Goal: Task Accomplishment & Management: Use online tool/utility

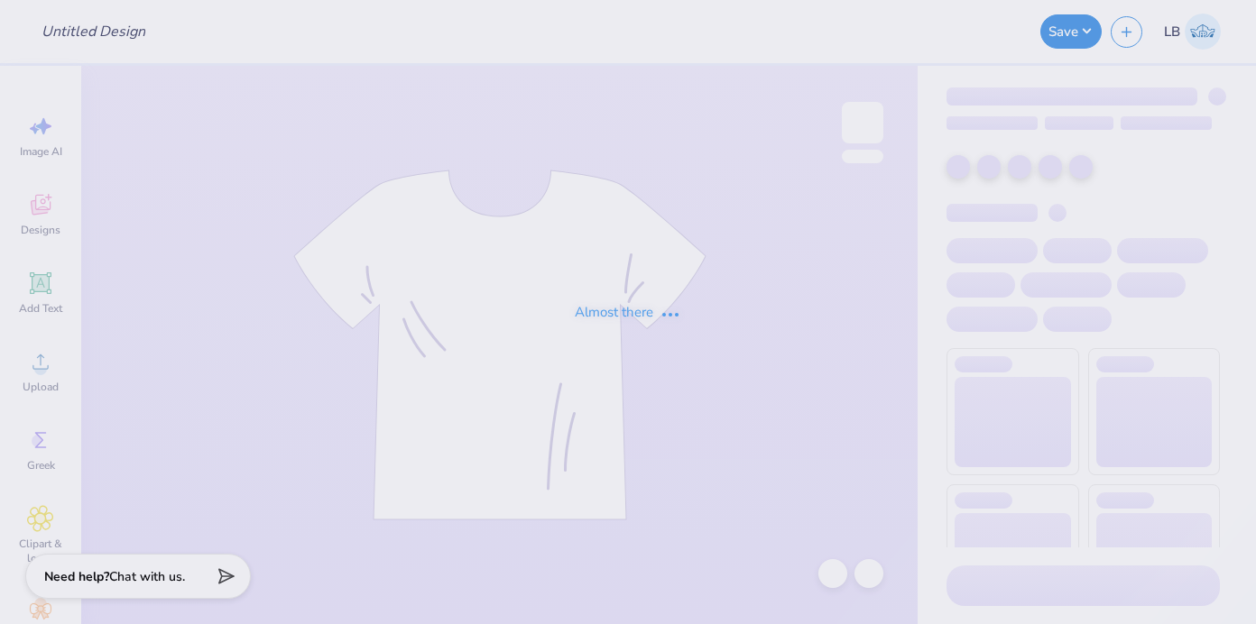
type input "FP sample 2025"
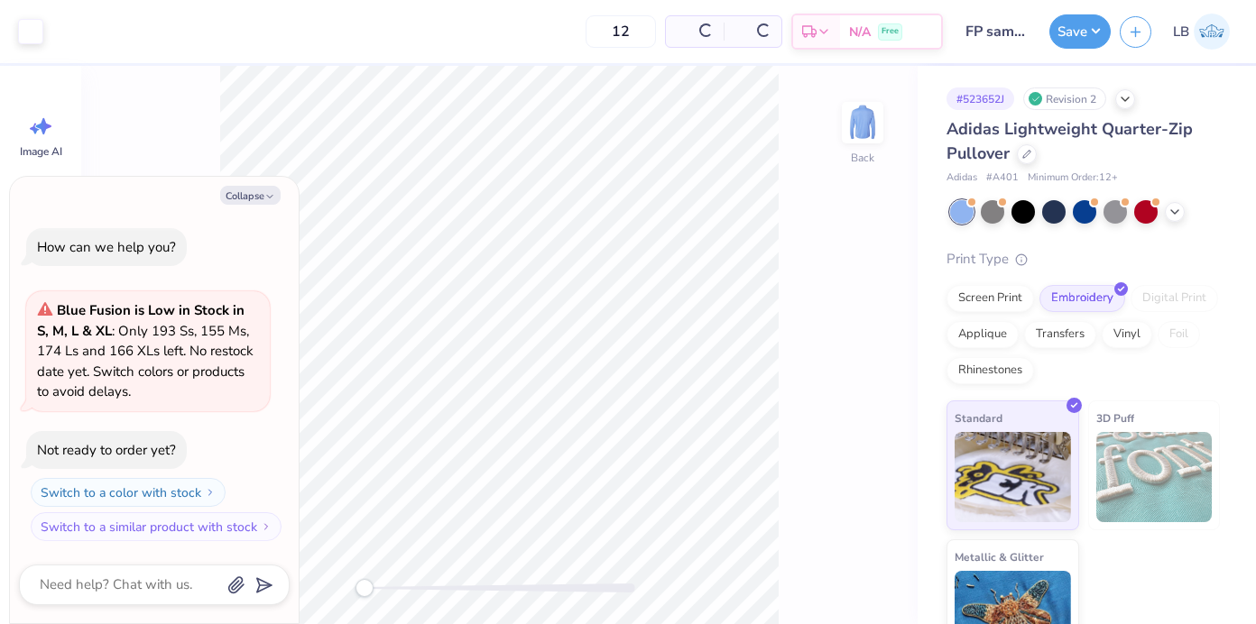
type textarea "x"
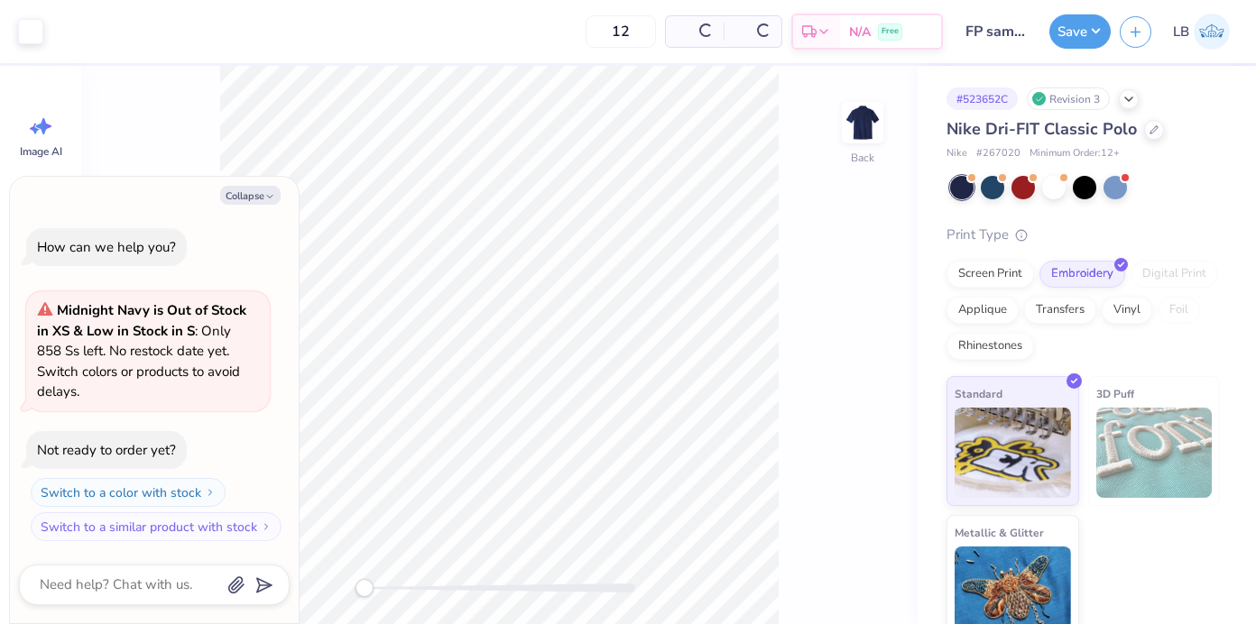
type textarea "x"
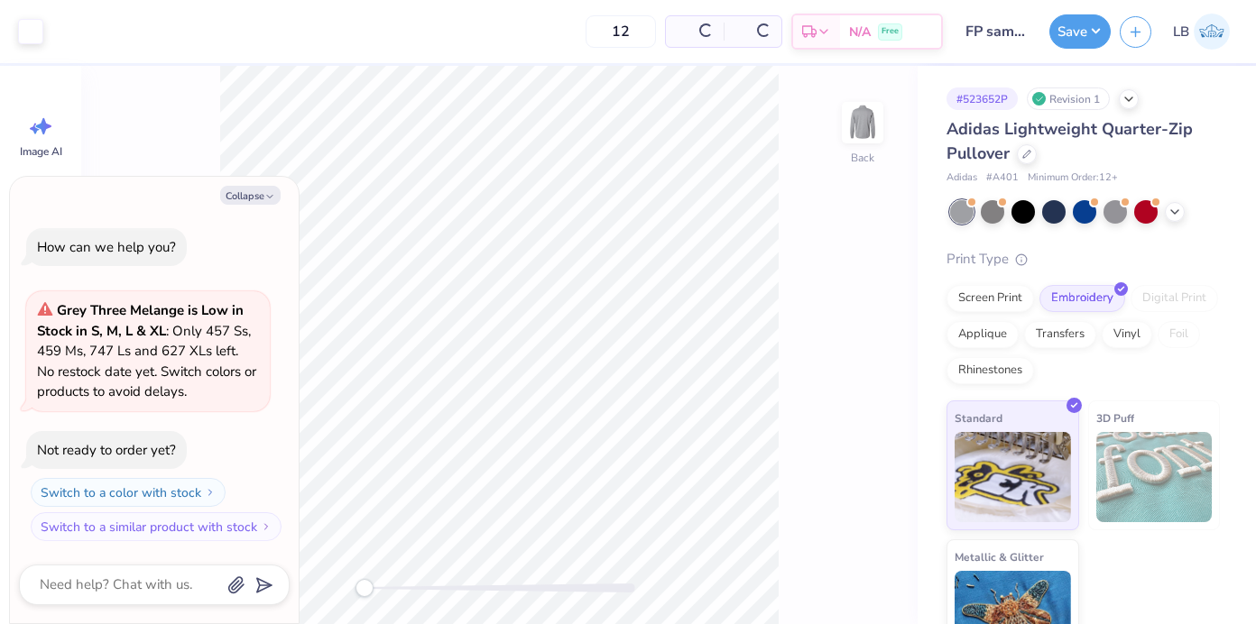
type textarea "x"
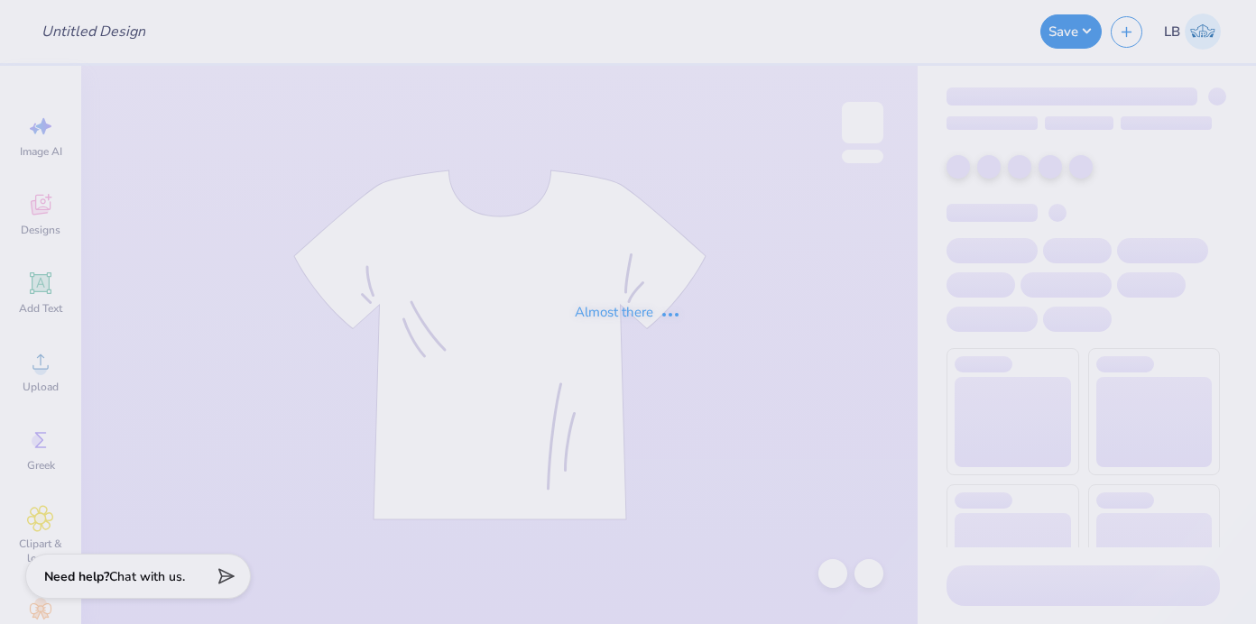
type input "FP sample 2025"
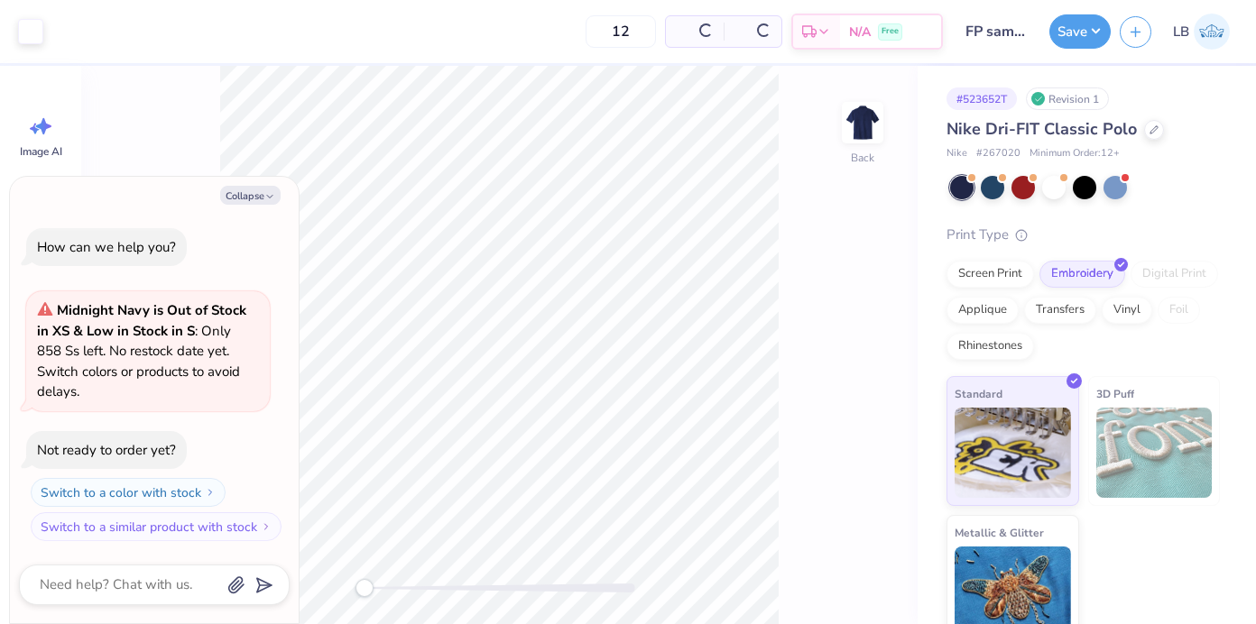
type textarea "x"
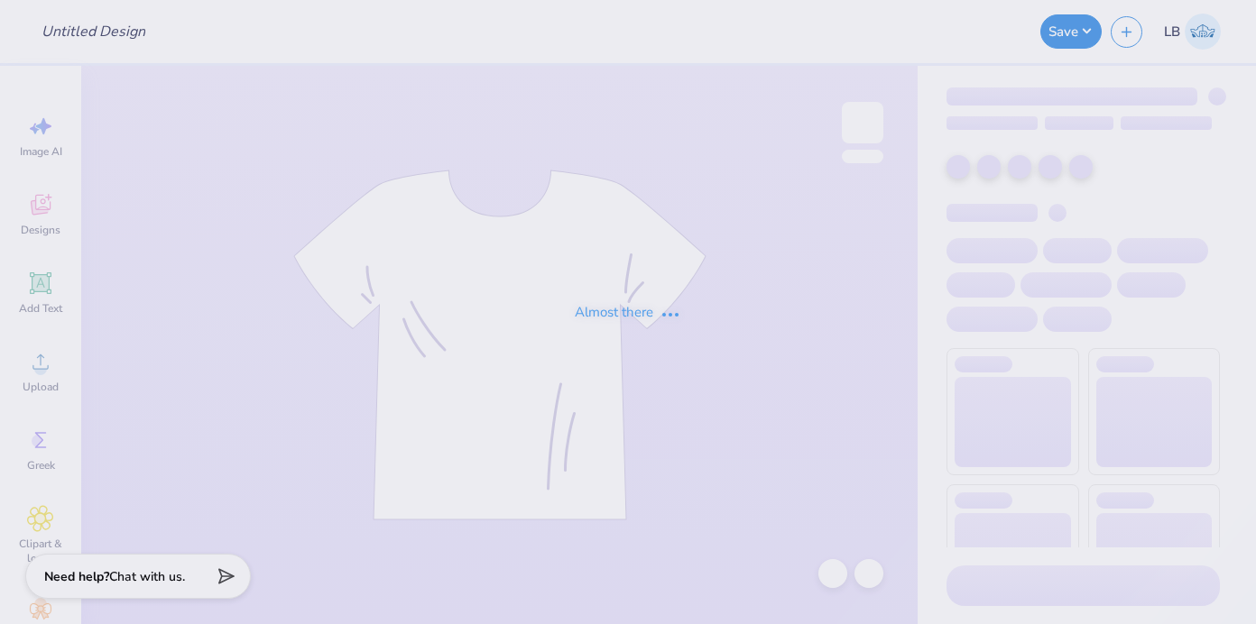
type input "FP sample 2025"
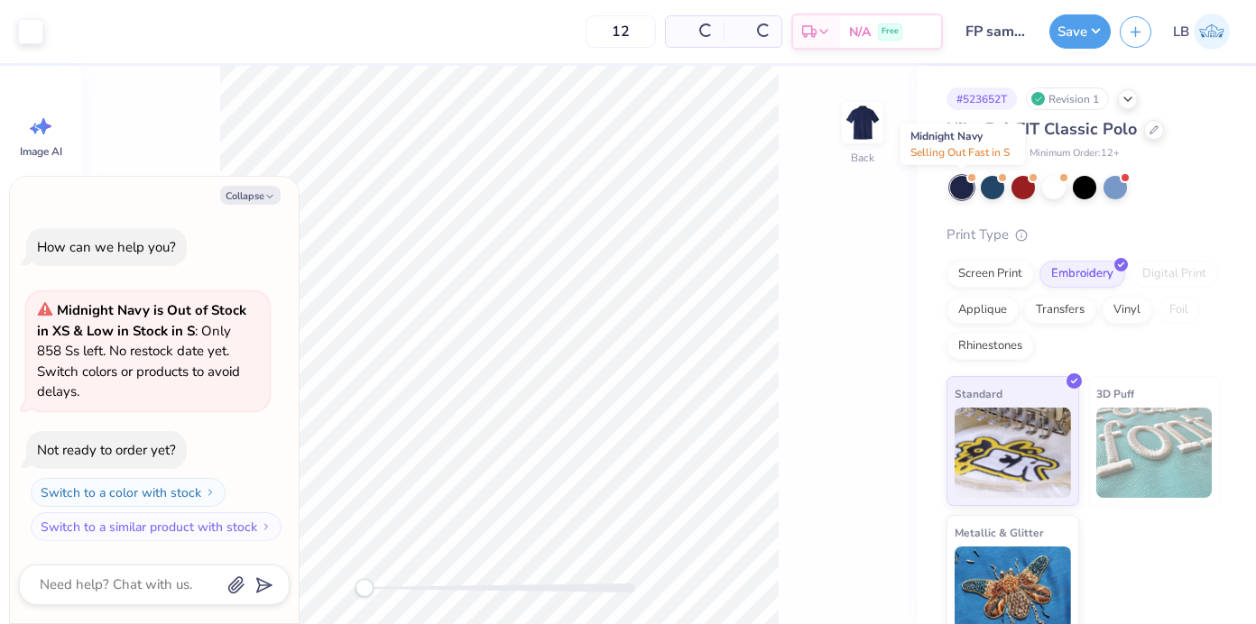
type textarea "x"
